Goal: Find specific page/section: Find specific page/section

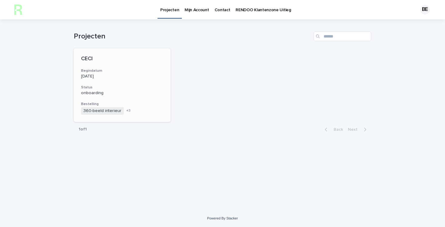
click at [126, 112] on span "+ 3" at bounding box center [128, 111] width 4 height 4
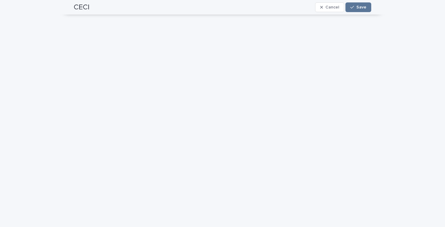
scroll to position [202, 0]
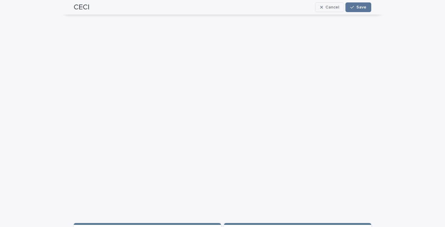
click at [327, 9] on span "Cancel" at bounding box center [332, 7] width 14 height 4
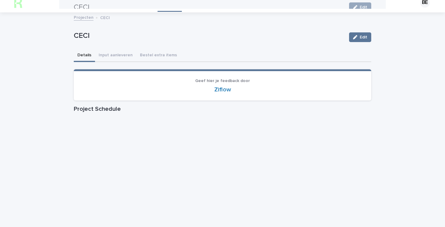
scroll to position [0, 0]
